Goal: Task Accomplishment & Management: Use online tool/utility

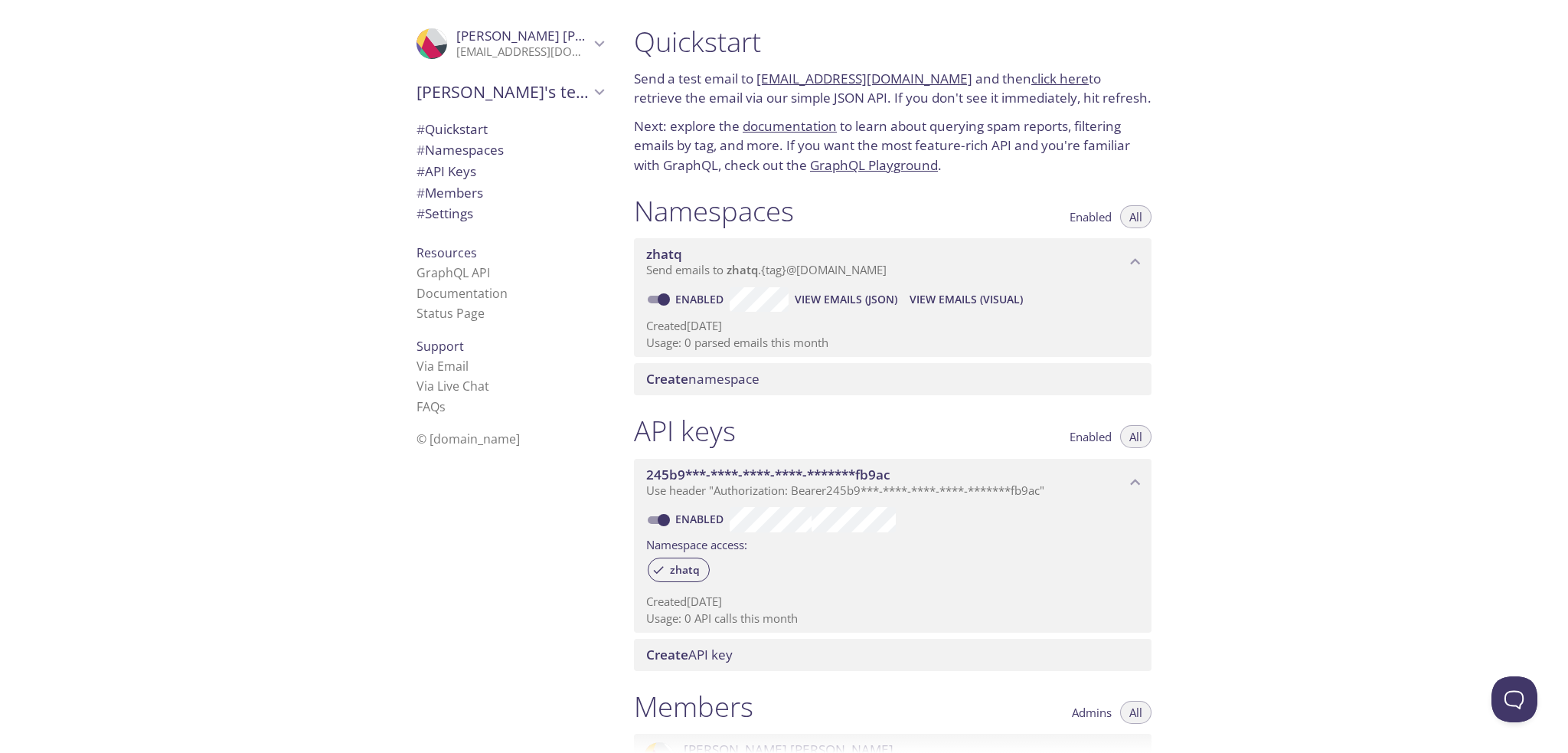
click at [844, 305] on span "View Emails (JSON)" at bounding box center [846, 299] width 103 height 18
click at [937, 298] on span "View Emails (Visual)" at bounding box center [966, 299] width 113 height 18
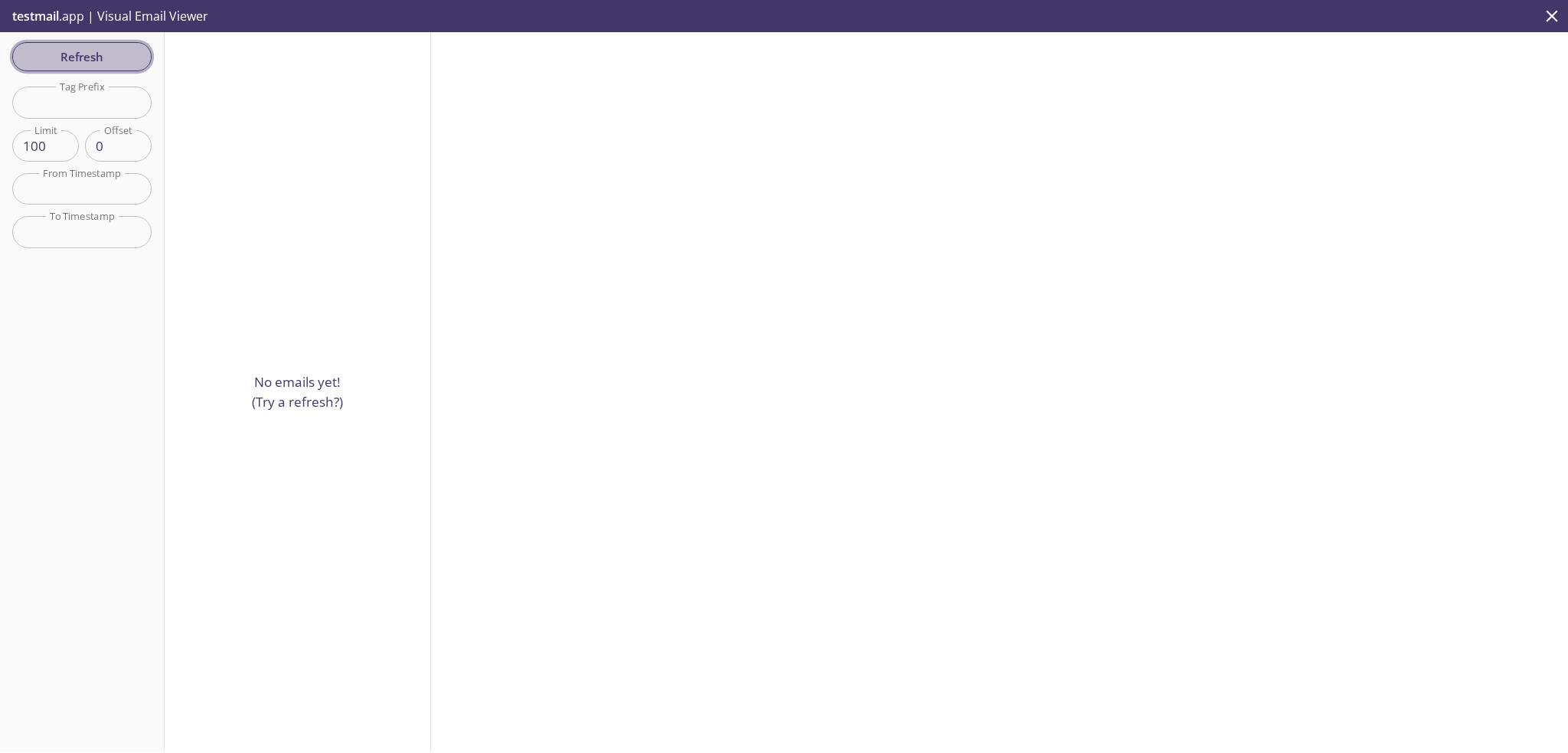
click at [75, 56] on span "Refresh" at bounding box center [82, 56] width 115 height 20
click at [34, 12] on span "testmail" at bounding box center [35, 15] width 46 height 17
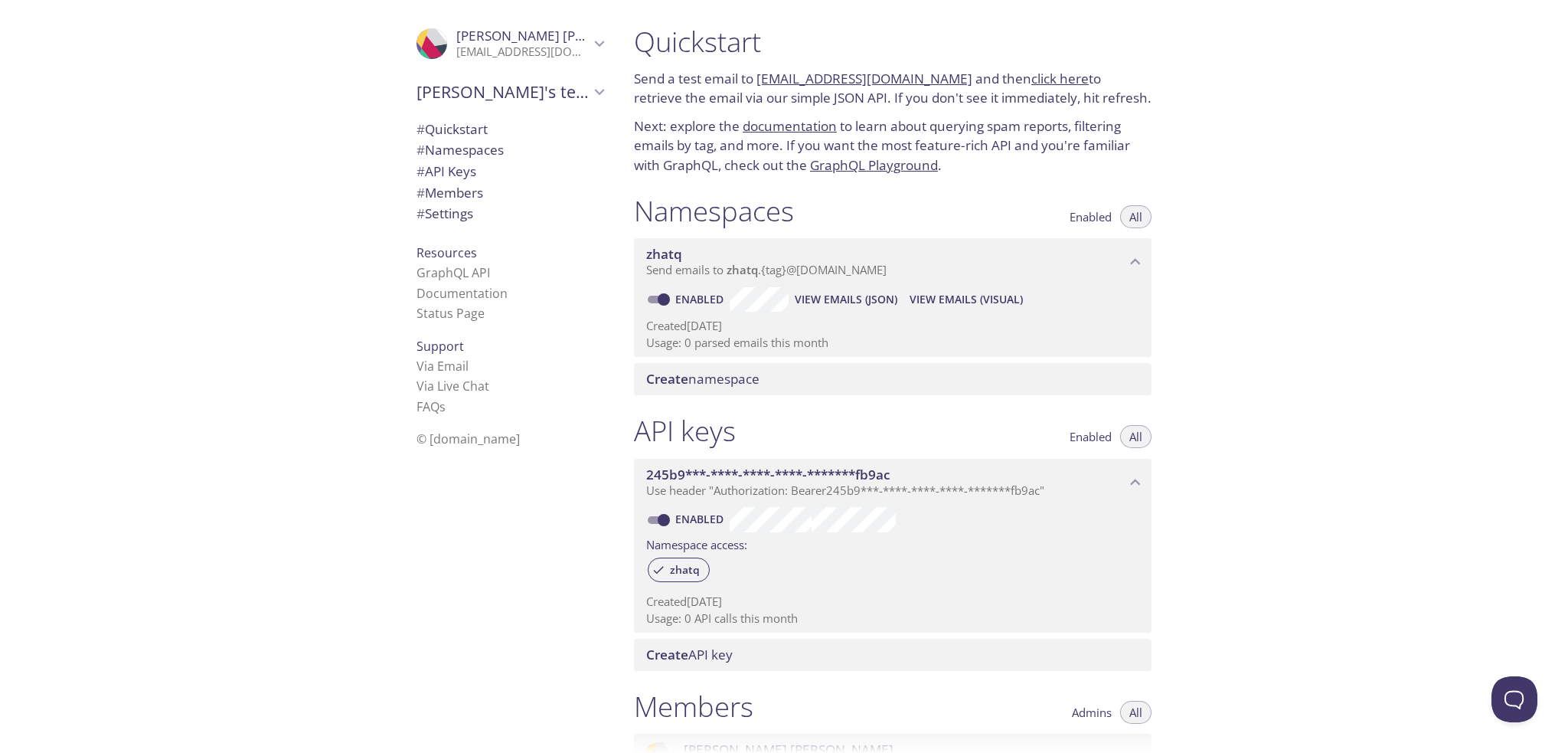
click at [851, 76] on link "[EMAIL_ADDRESS][DOMAIN_NAME]" at bounding box center [865, 78] width 216 height 17
click at [942, 303] on span "View Emails (Visual)" at bounding box center [966, 299] width 113 height 18
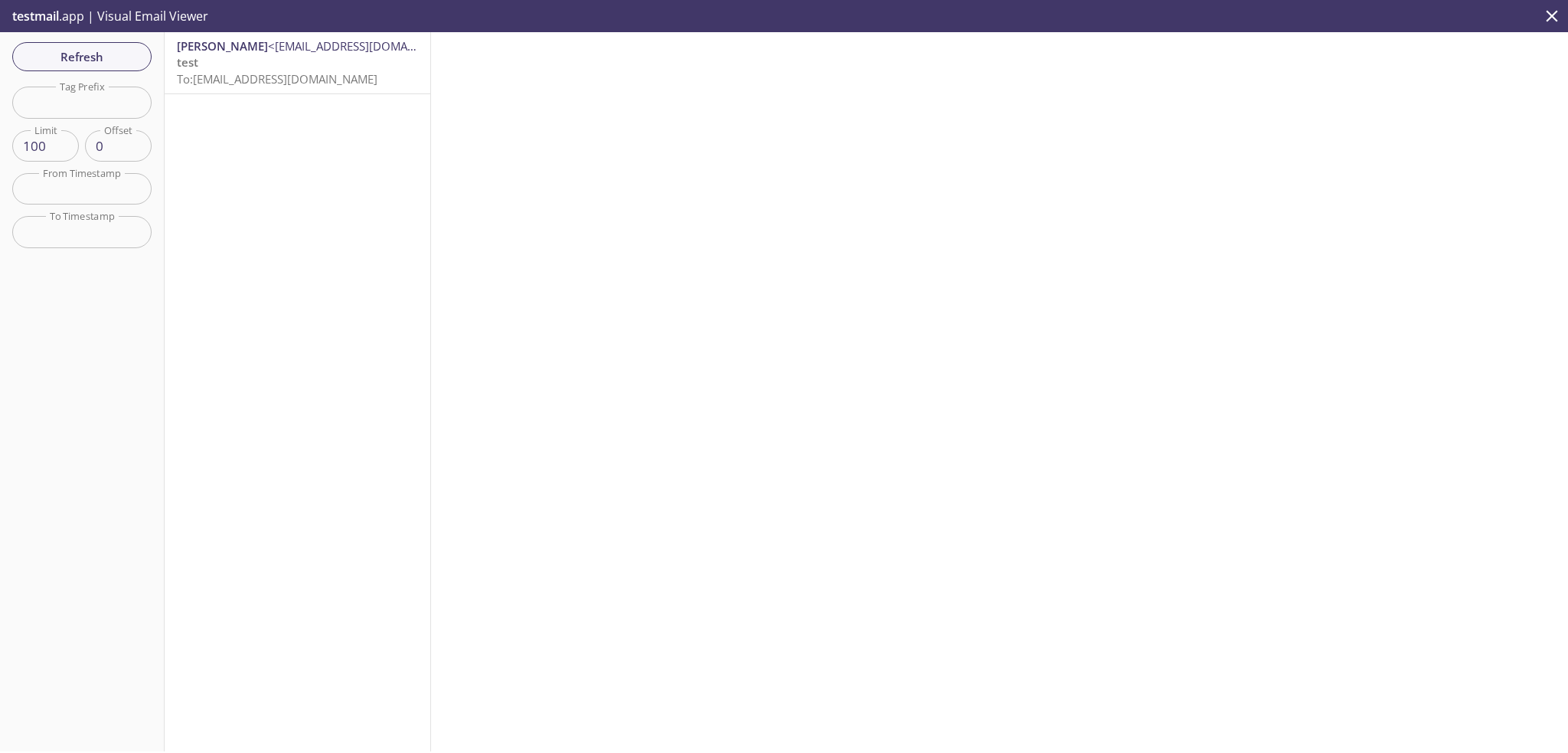
click at [52, 12] on span "testmail" at bounding box center [35, 15] width 46 height 17
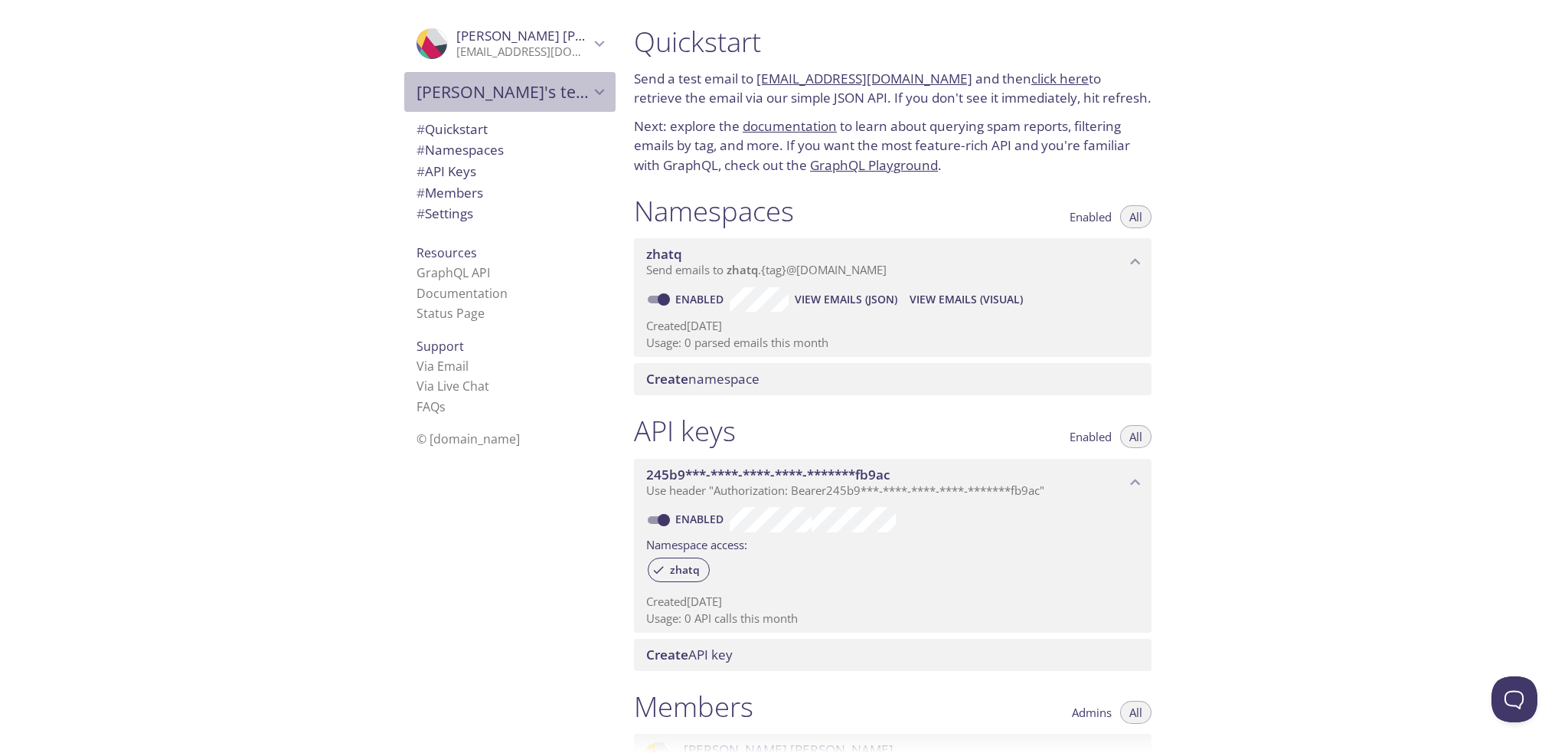
click at [590, 94] on icon "Nicole's team" at bounding box center [600, 92] width 20 height 20
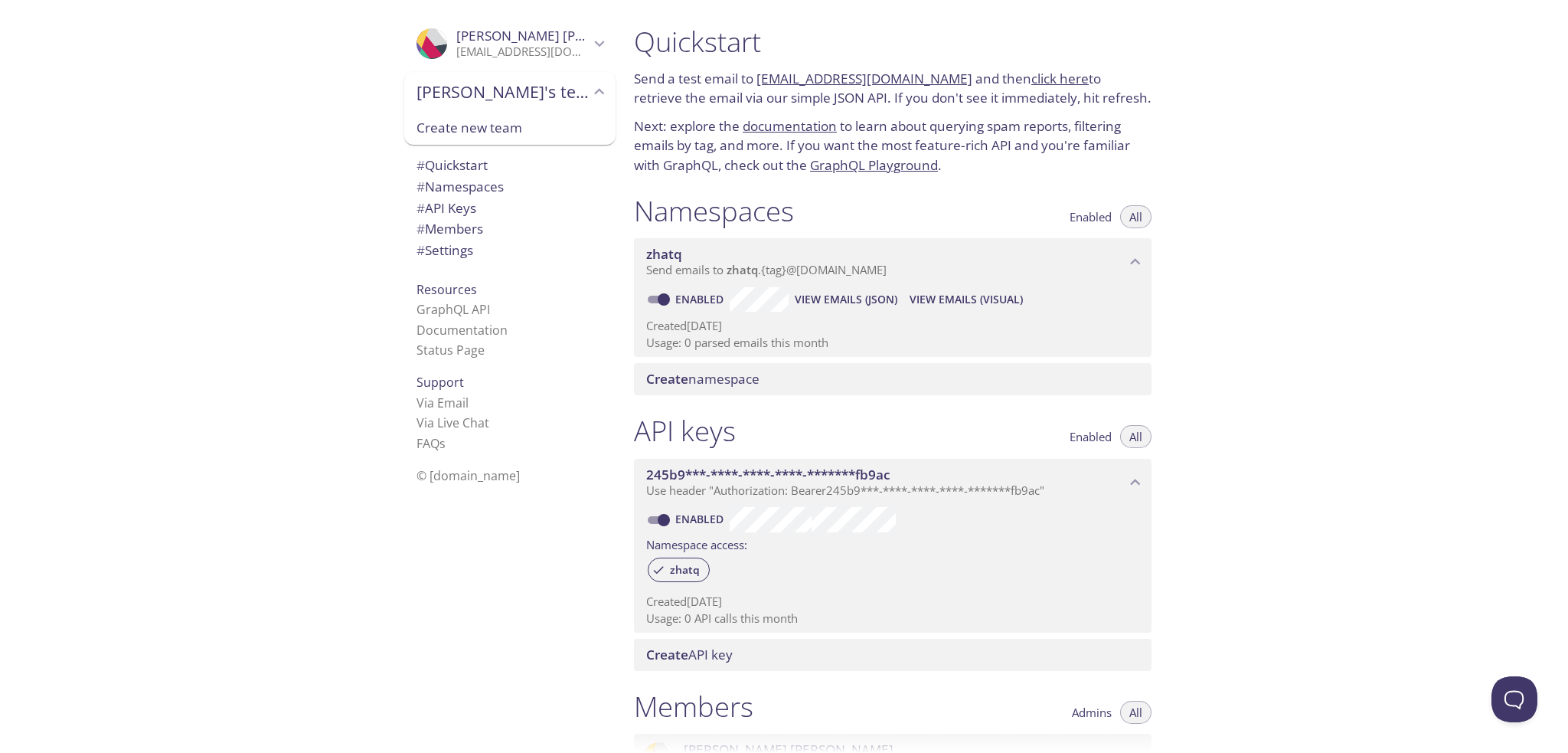
click at [512, 98] on span "[PERSON_NAME]'s team" at bounding box center [503, 92] width 173 height 22
click at [466, 131] on span "# Quickstart" at bounding box center [452, 128] width 71 height 17
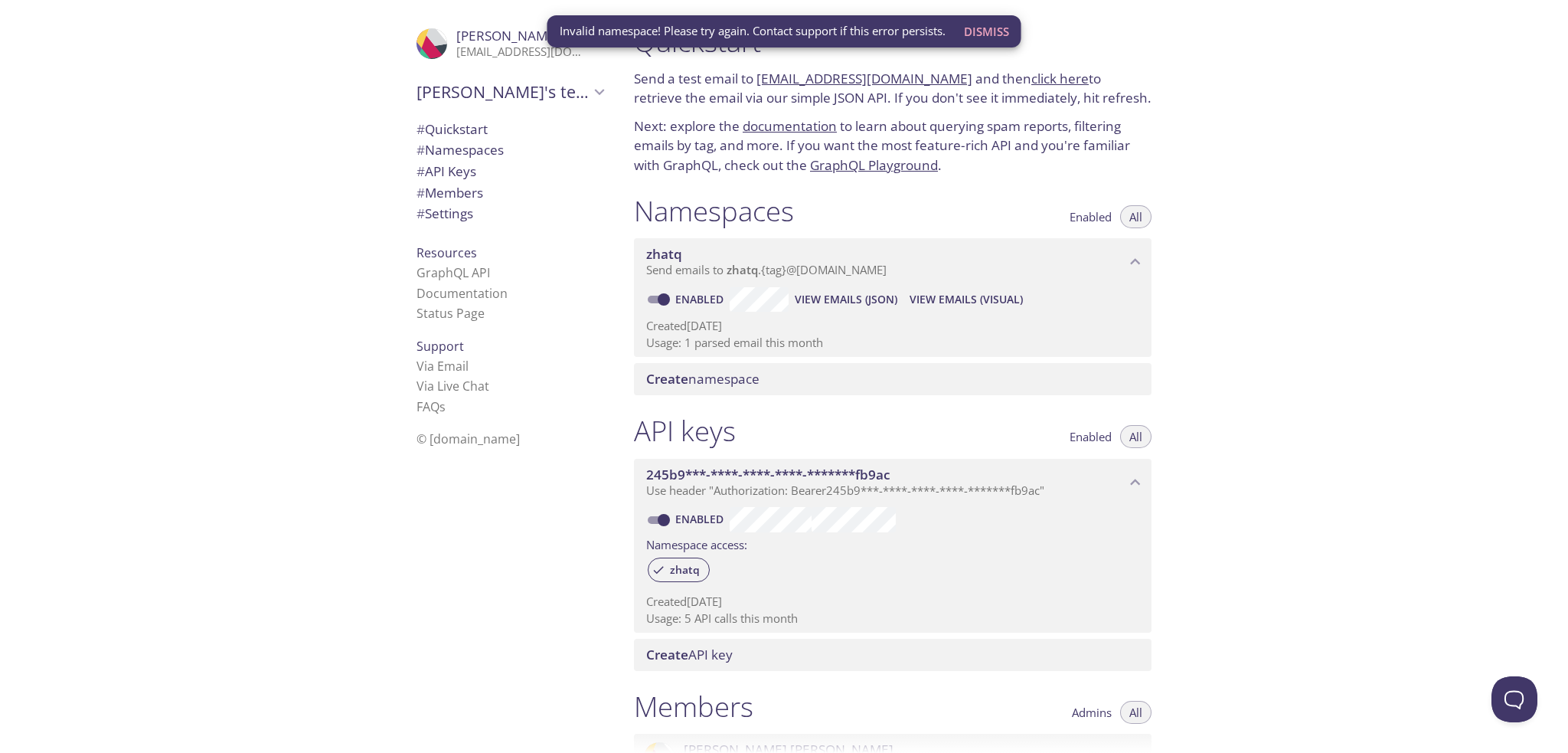
click at [1086, 33] on h1 "Quickstart" at bounding box center [893, 42] width 518 height 34
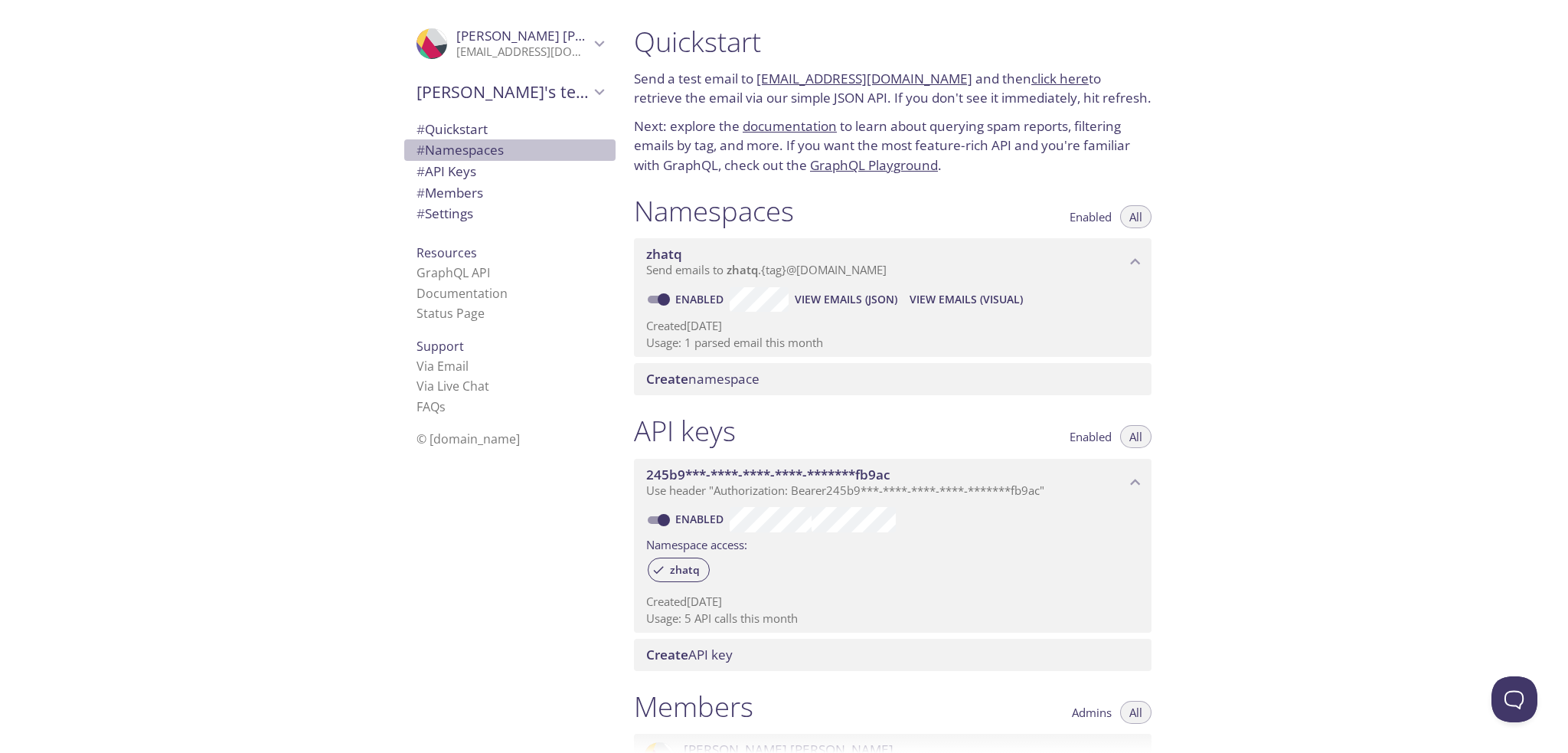
click at [484, 152] on span "# Namespaces" at bounding box center [460, 149] width 87 height 17
click at [922, 300] on span "View Emails (Visual)" at bounding box center [966, 299] width 113 height 18
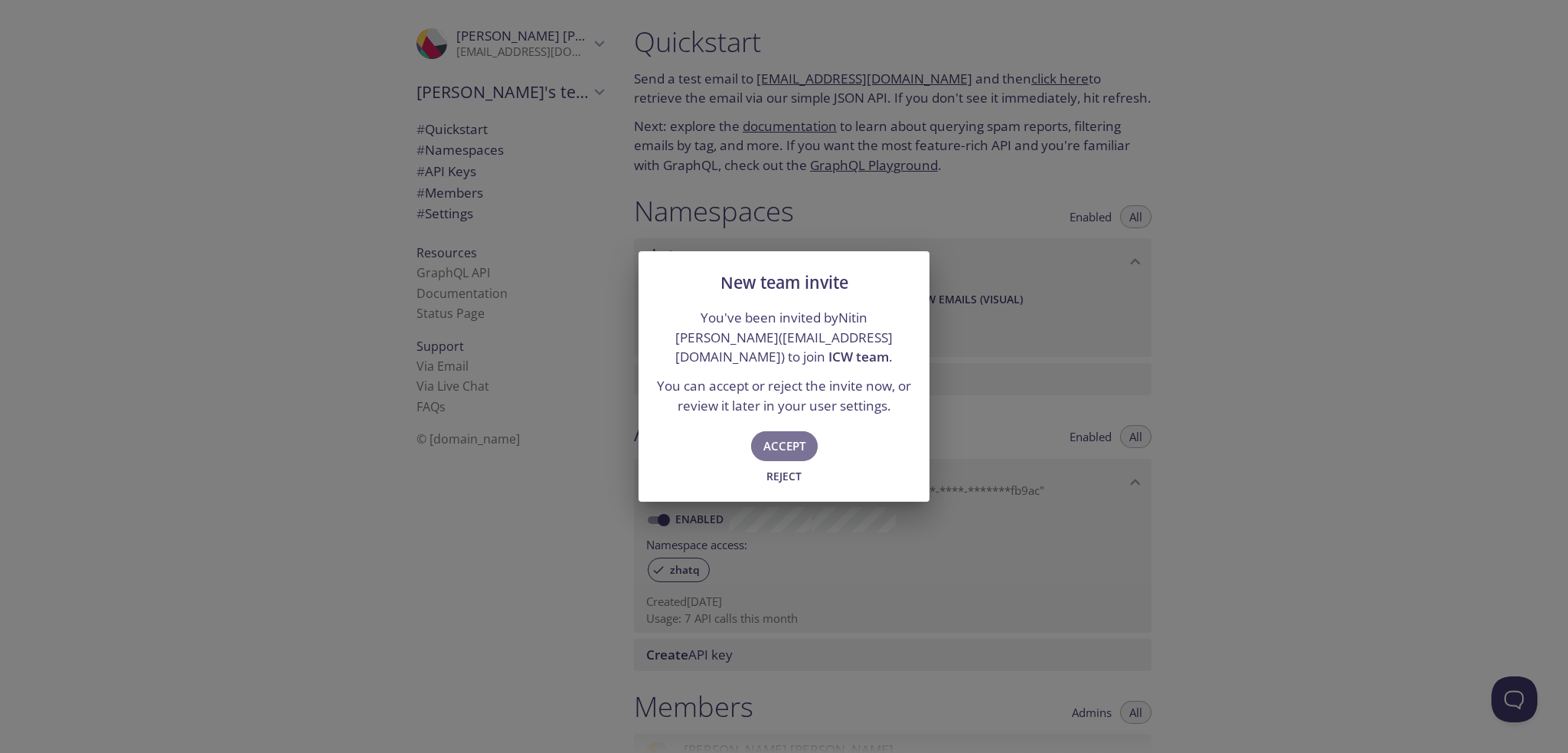
click at [792, 448] on span "Accept" at bounding box center [784, 445] width 42 height 20
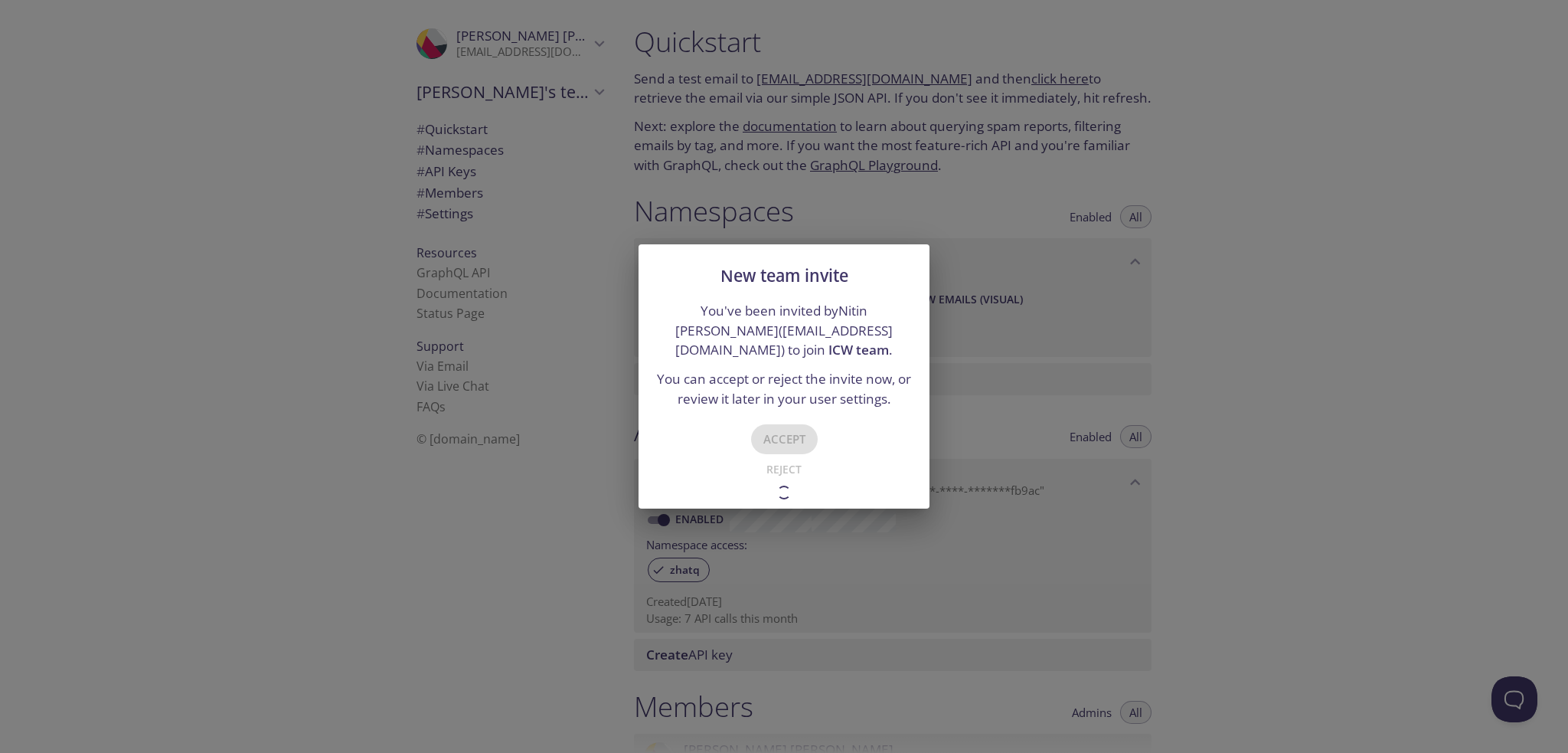
type input "ICW team"
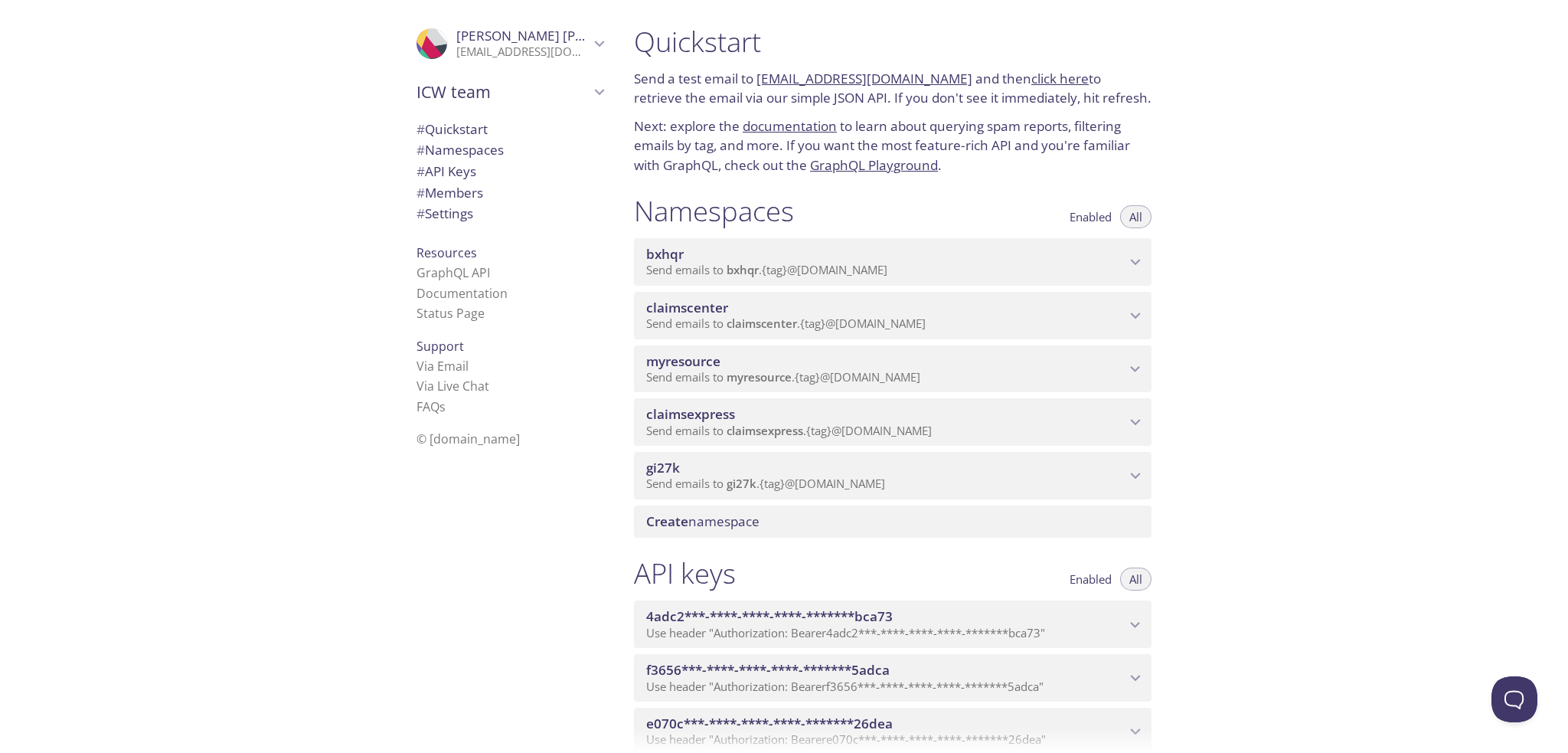
click at [755, 322] on span "claimscenter" at bounding box center [762, 323] width 71 height 15
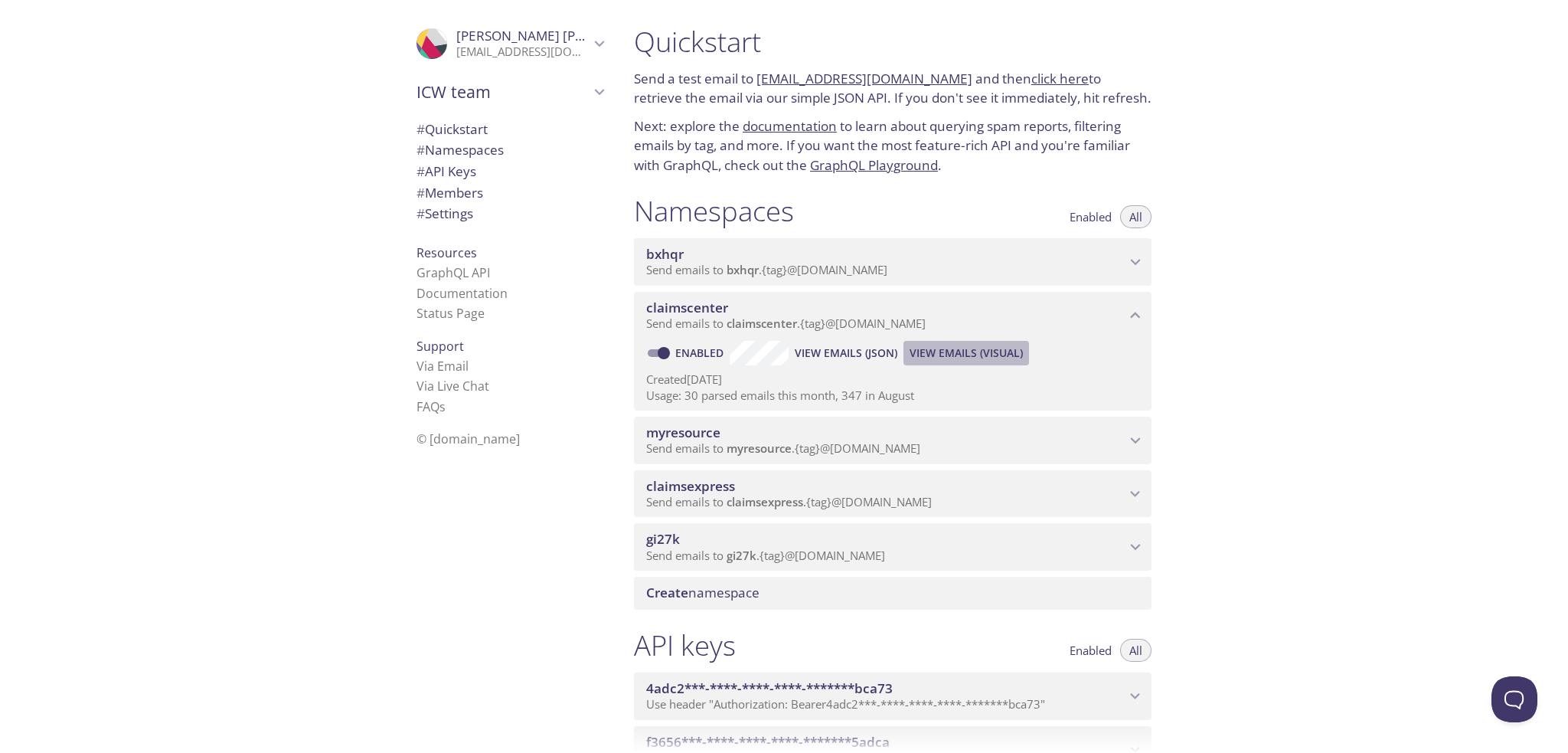
click at [980, 357] on span "View Emails (Visual)" at bounding box center [966, 353] width 113 height 18
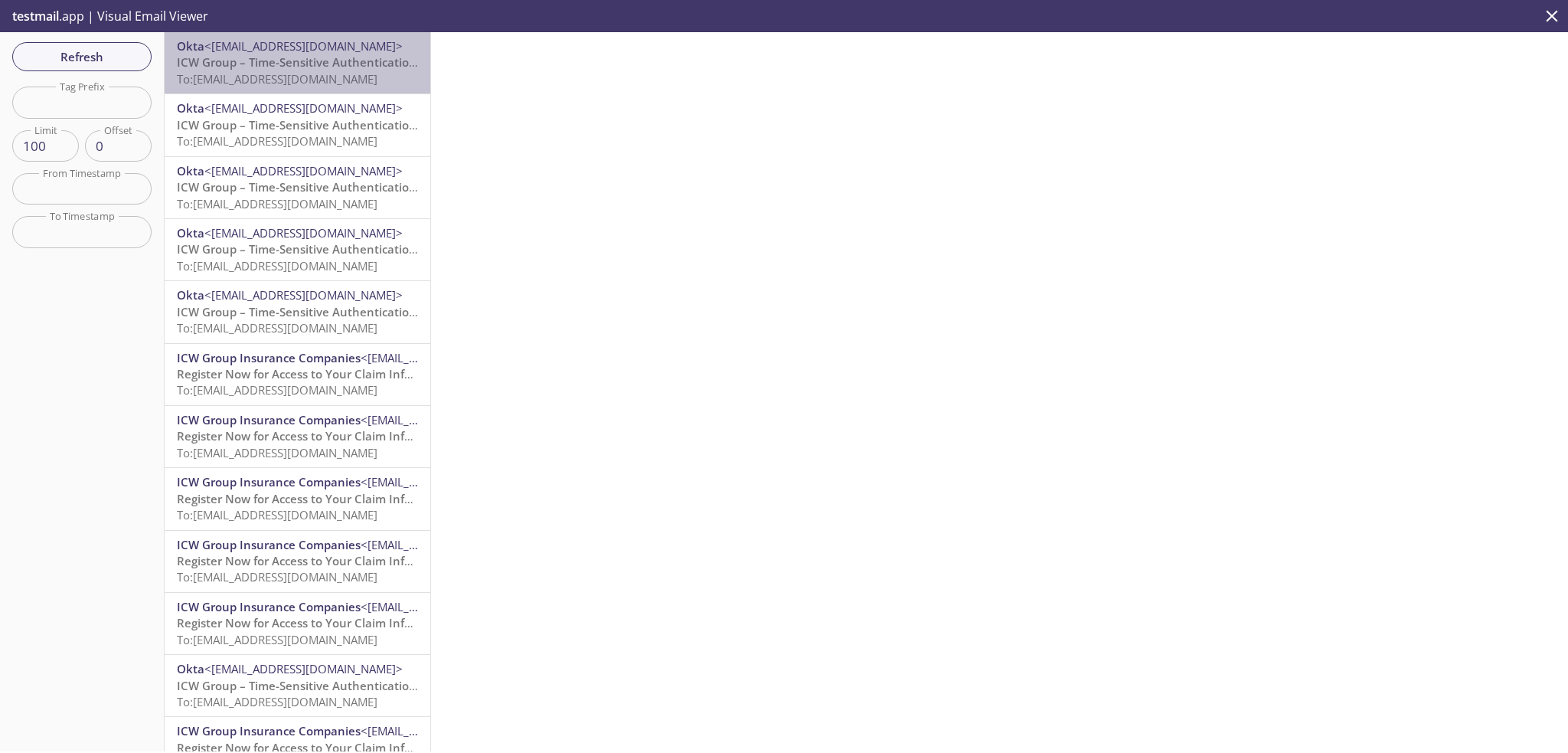
click at [334, 73] on span "To: claimscenter.nicoletestuser1@inbox.testmail.app" at bounding box center [277, 78] width 201 height 15
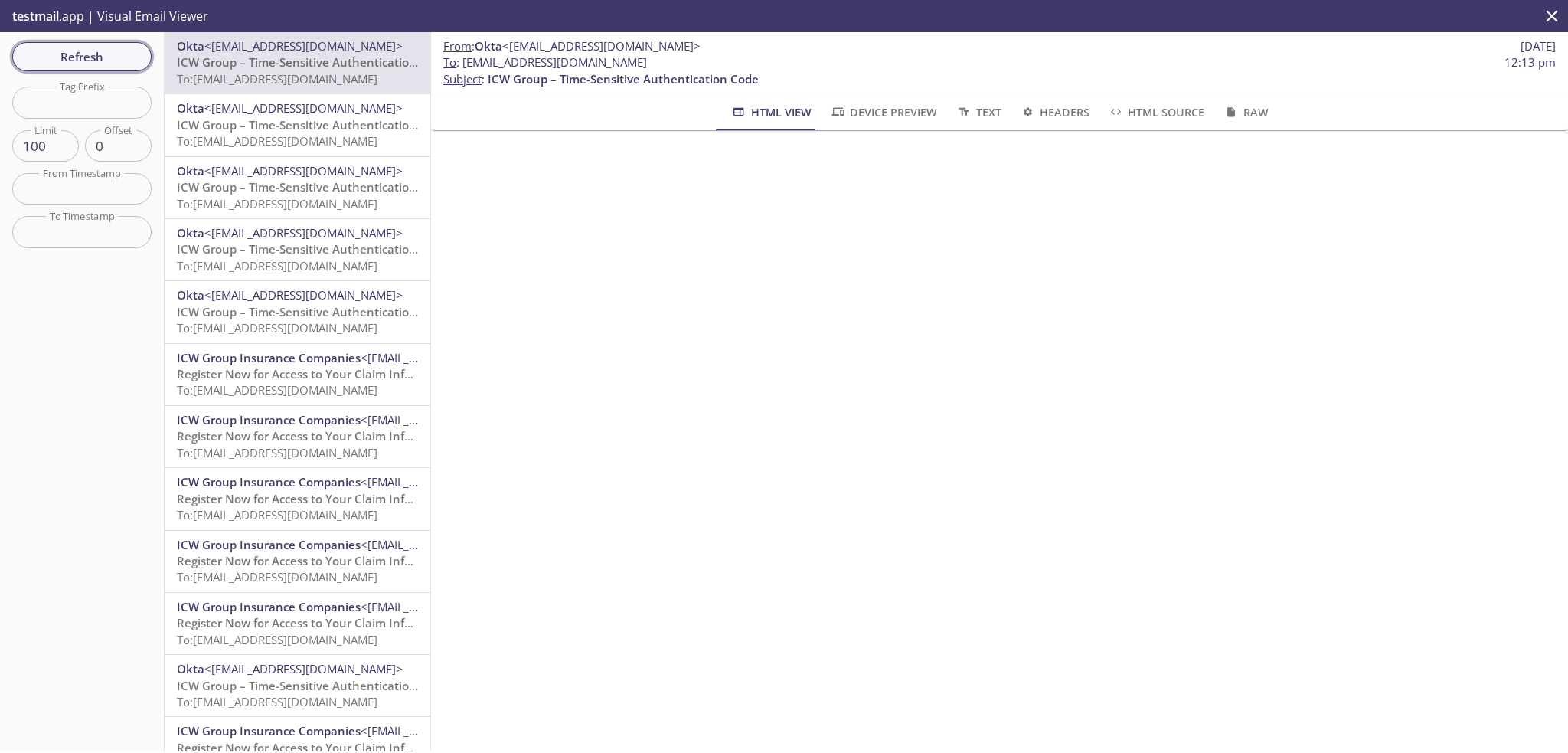
click at [79, 50] on span "Refresh" at bounding box center [82, 56] width 115 height 20
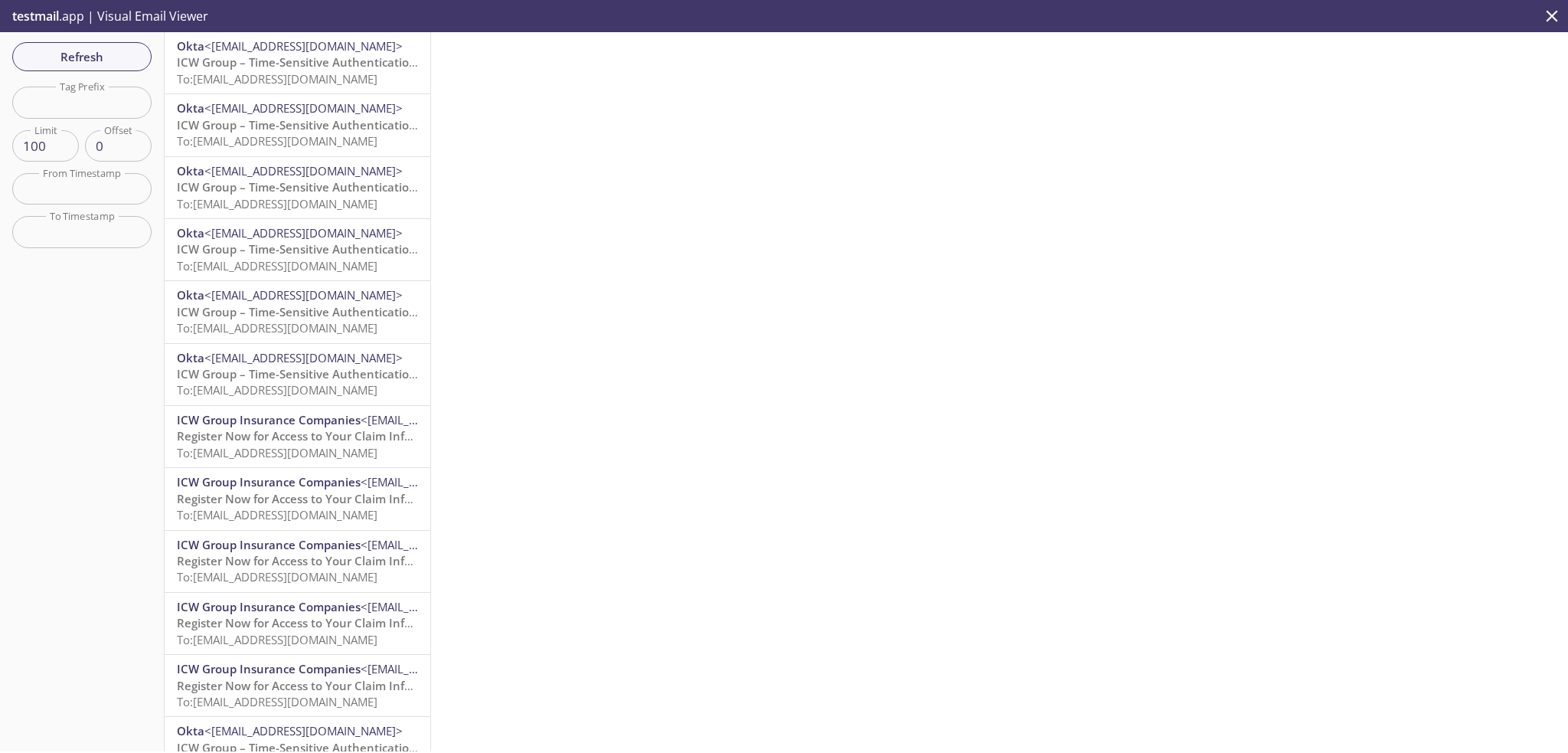
click at [273, 61] on span "ICW Group – Time-Sensitive Authentication Code" at bounding box center [312, 62] width 271 height 15
